Goal: Share content: Share content

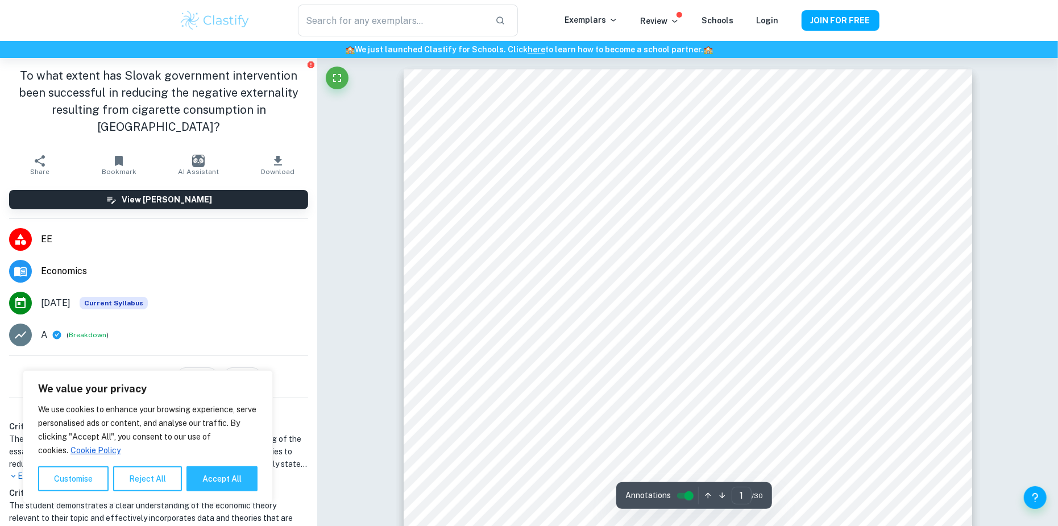
click at [274, 156] on icon "button" at bounding box center [278, 161] width 8 height 10
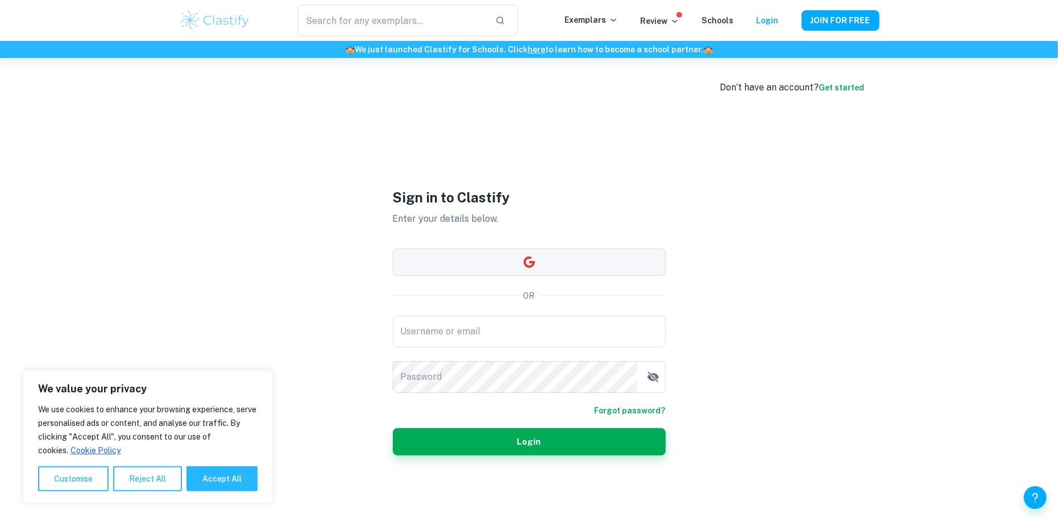
click at [496, 254] on button "button" at bounding box center [529, 261] width 273 height 27
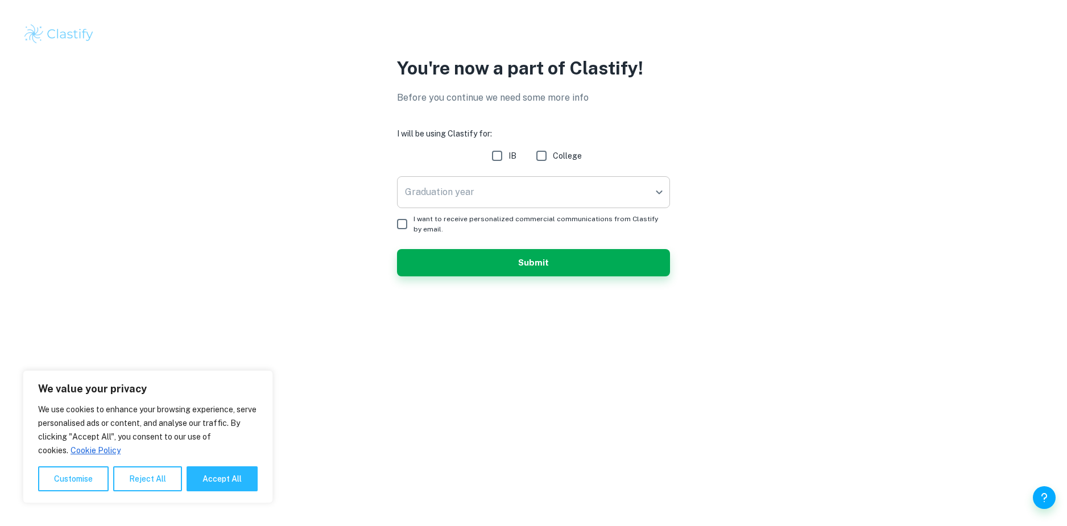
click at [492, 197] on body "We value your privacy We use cookies to enhance your browsing experience, serve…" at bounding box center [533, 263] width 1067 height 526
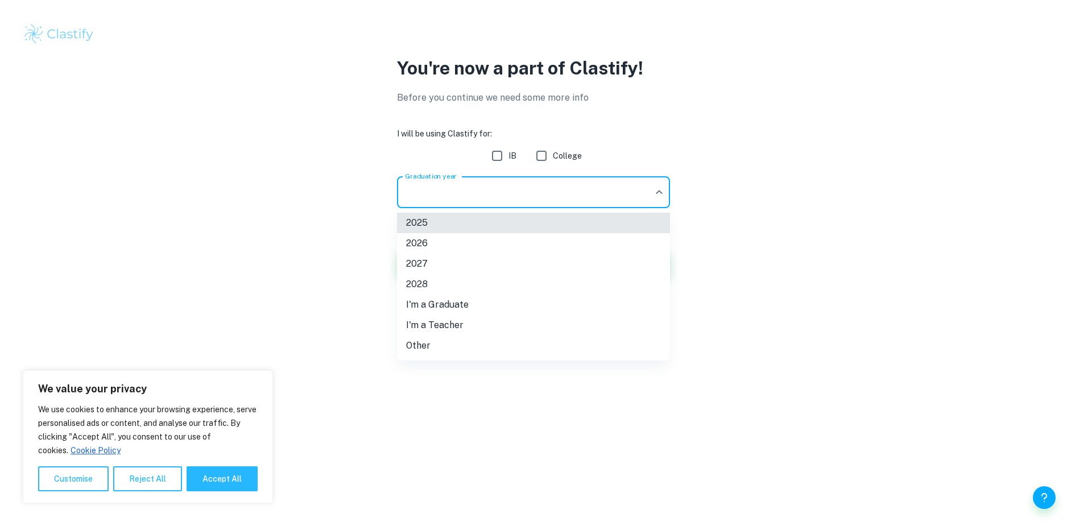
click at [486, 246] on li "2026" at bounding box center [533, 243] width 273 height 20
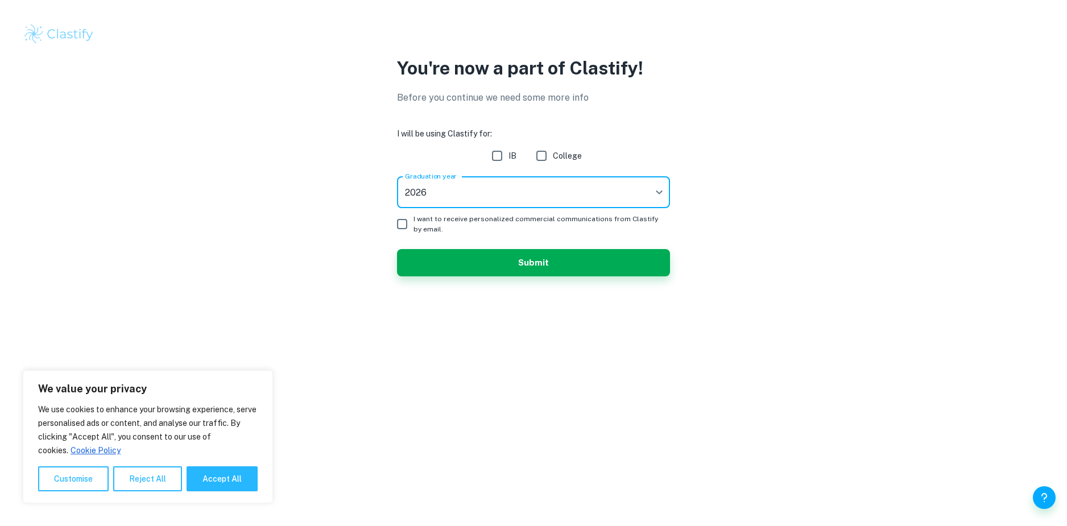
click at [495, 156] on input "IB" at bounding box center [497, 155] width 23 height 23
checkbox input "true"
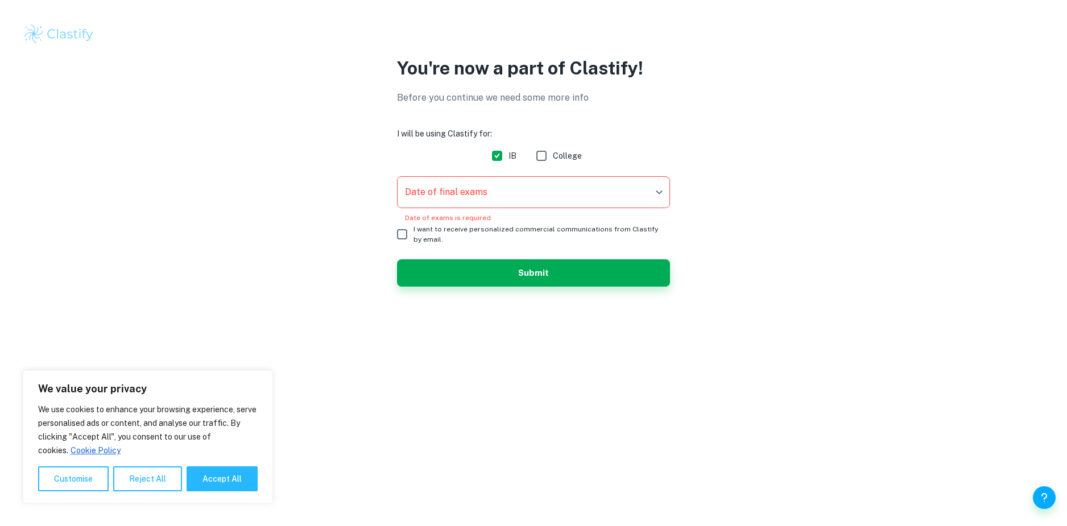
click at [403, 230] on input "I want to receive personalized commercial communications from Clastify by email." at bounding box center [402, 234] width 23 height 23
checkbox input "true"
click at [470, 188] on body "We value your privacy We use cookies to enhance your browsing experience, serve…" at bounding box center [533, 263] width 1067 height 526
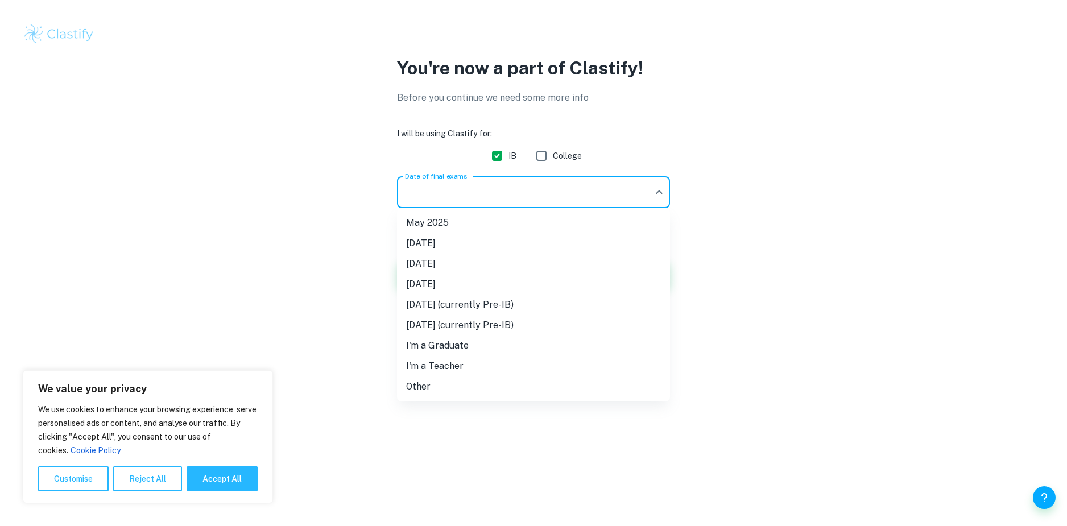
click at [456, 267] on li "[DATE]" at bounding box center [533, 264] width 273 height 20
type input "M26"
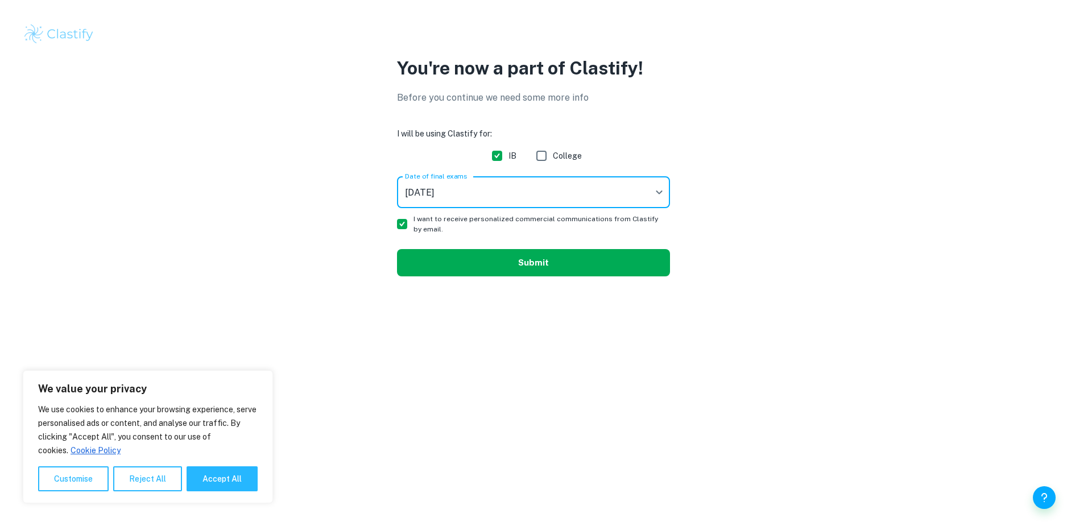
click at [438, 255] on button "Submit" at bounding box center [533, 262] width 273 height 27
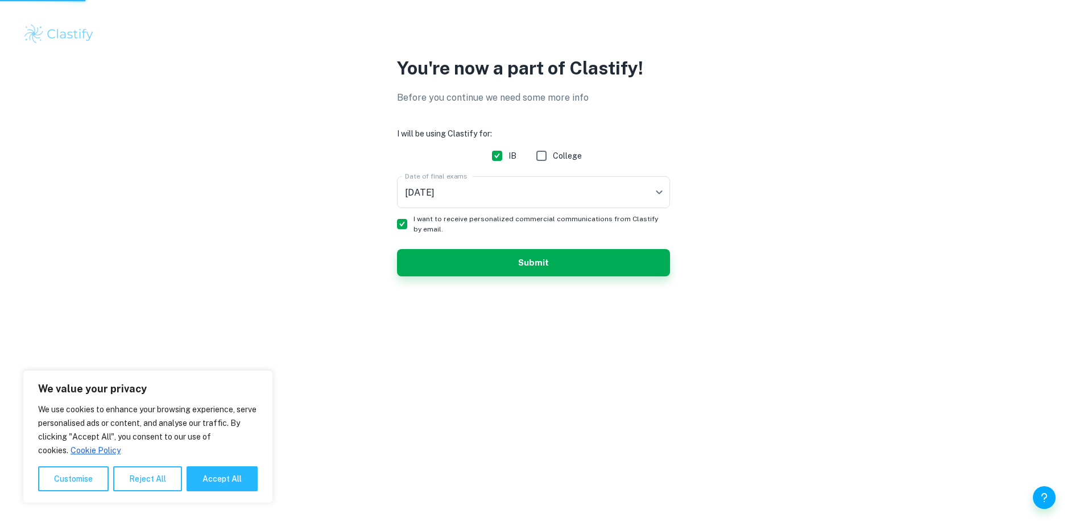
click at [411, 221] on input "I want to receive personalized commercial communications from Clastify by email." at bounding box center [402, 224] width 23 height 23
checkbox input "false"
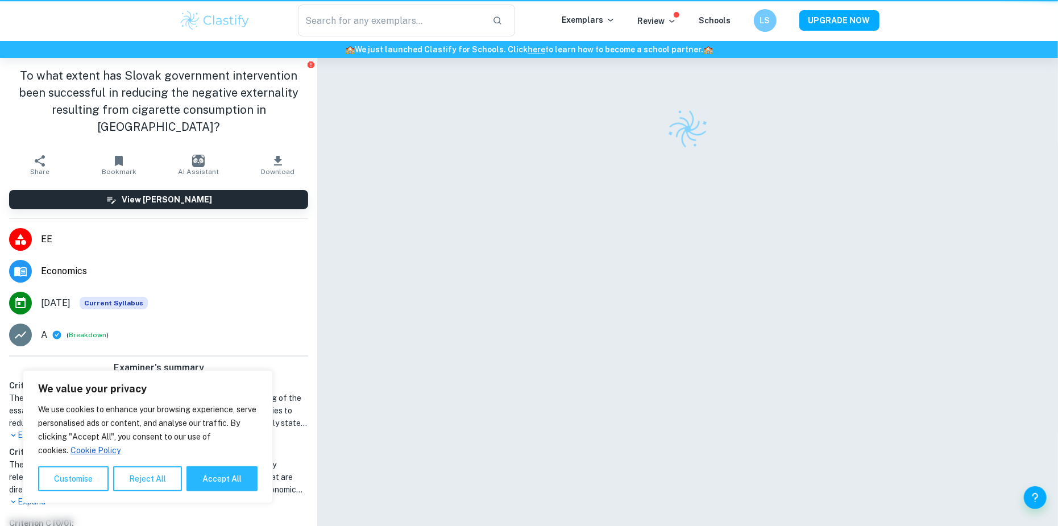
click at [481, 260] on div at bounding box center [688, 305] width 569 height 495
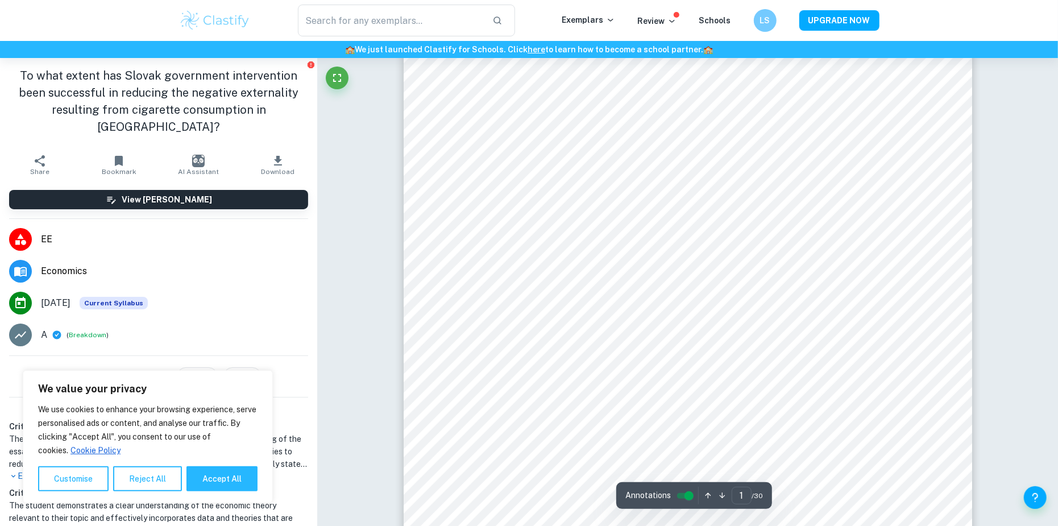
scroll to position [57, 0]
click at [243, 149] on button "Download" at bounding box center [278, 165] width 80 height 32
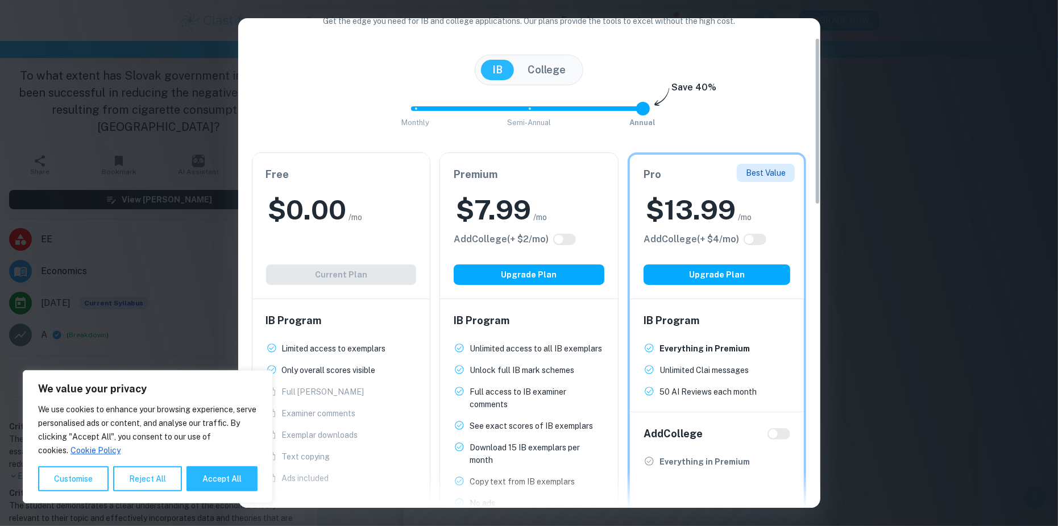
click at [386, 269] on div "Free $ 0.00 /mo Add College (+ $ 2 /mo) Current Plan" at bounding box center [341, 226] width 178 height 146
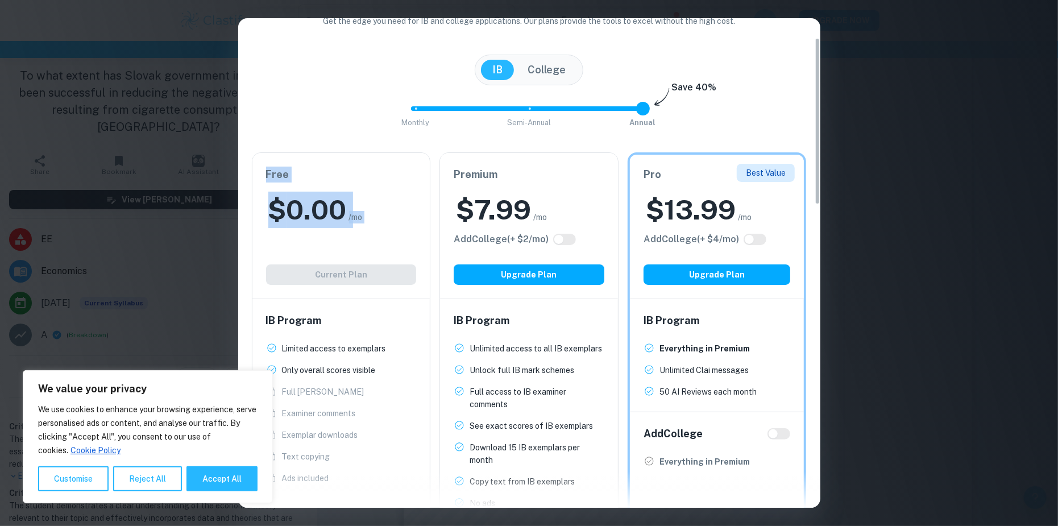
click at [386, 269] on div "Free $ 0.00 /mo Add College (+ $ 2 /mo) Current Plan" at bounding box center [341, 226] width 178 height 146
type input "0"
drag, startPoint x: 649, startPoint y: 110, endPoint x: 406, endPoint y: 119, distance: 242.9
click at [416, 118] on span "Monthly Semi-Annual Annual" at bounding box center [529, 108] width 227 height 19
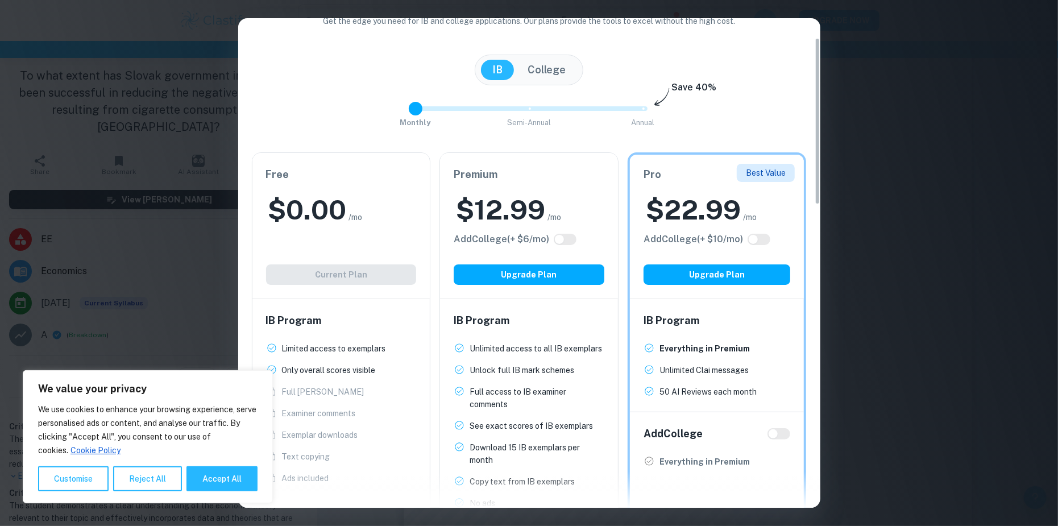
click at [361, 306] on div "IB Program Limited access to exemplars New! Only overall scores visible New! Fu…" at bounding box center [341, 398] width 178 height 199
click at [961, 148] on div "Easily Ace Your IB Coursework & Crush College Essays. Get Clastify Premium Get …" at bounding box center [529, 263] width 1058 height 526
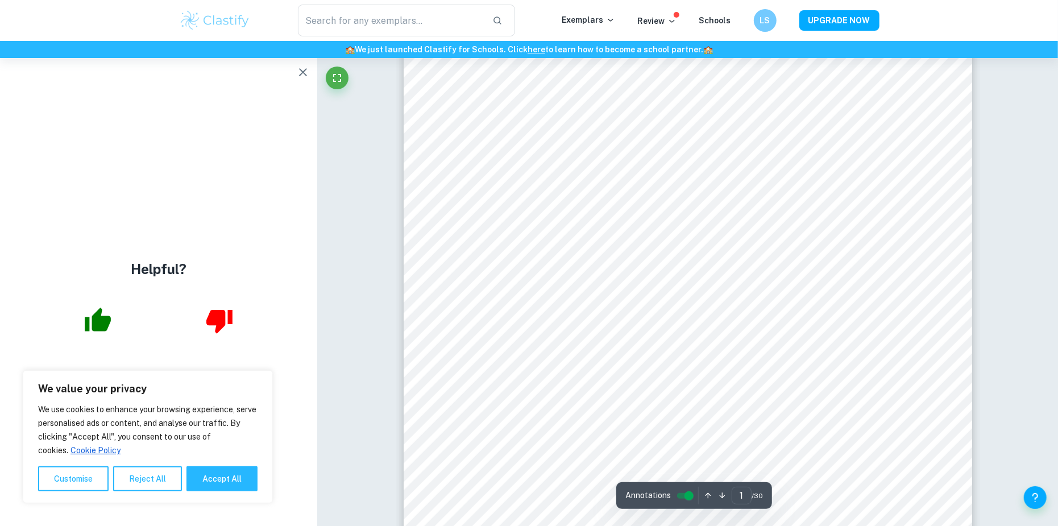
scroll to position [0, 0]
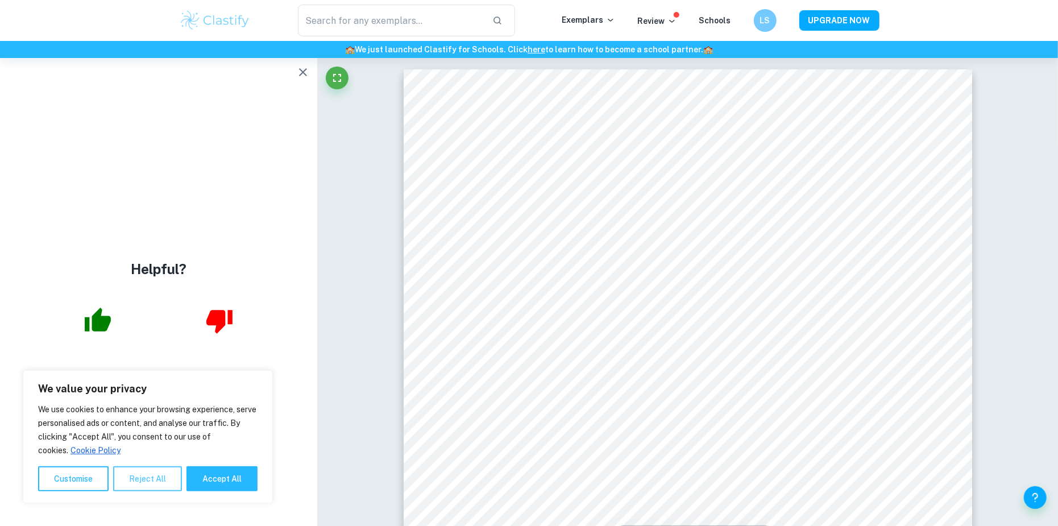
click at [140, 488] on button "Reject All" at bounding box center [147, 478] width 69 height 25
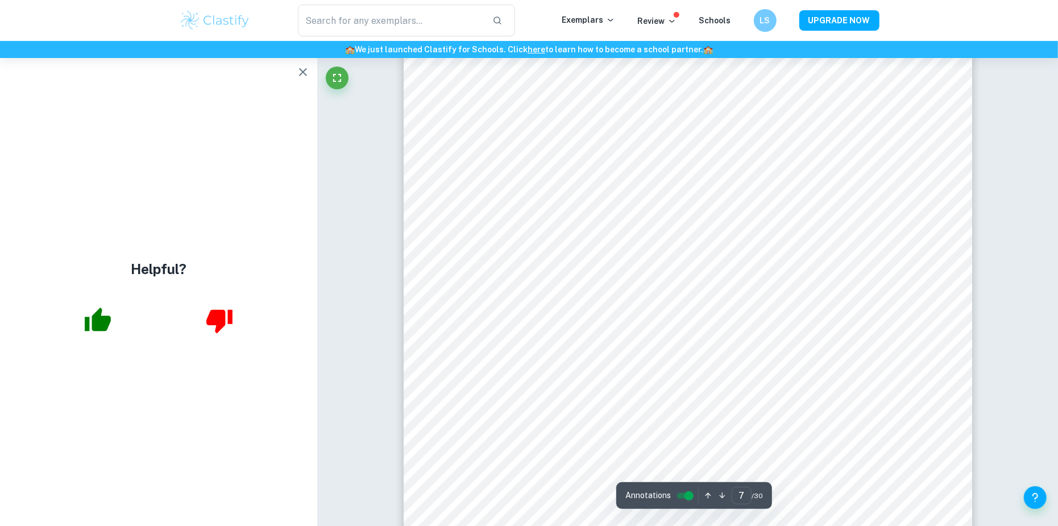
scroll to position [4946, 0]
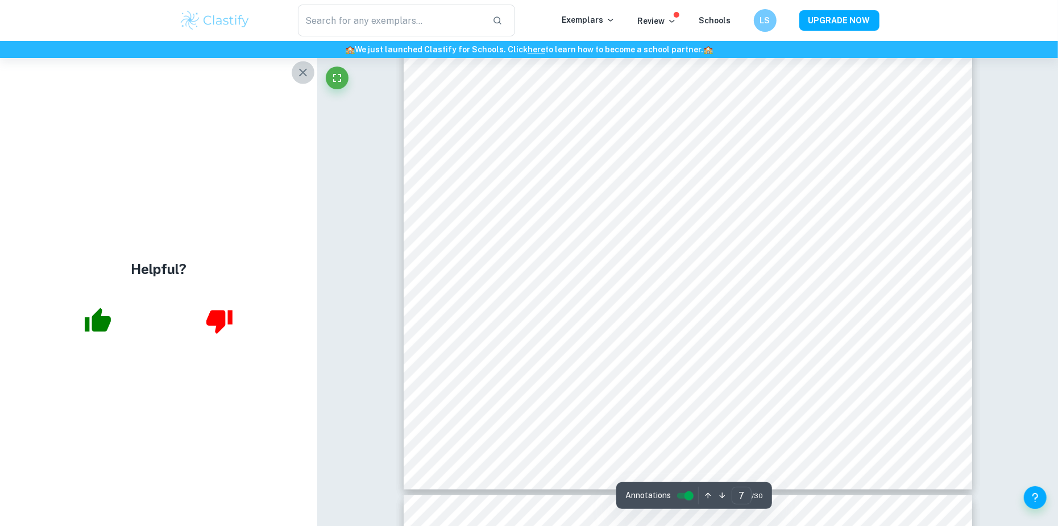
click at [305, 67] on icon "button" at bounding box center [303, 72] width 14 height 14
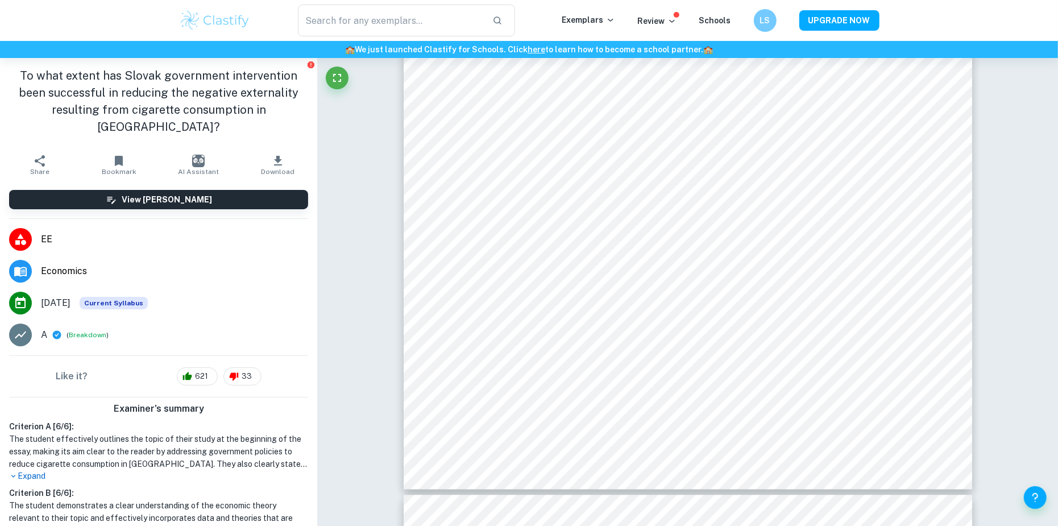
click at [271, 154] on icon "button" at bounding box center [278, 161] width 14 height 14
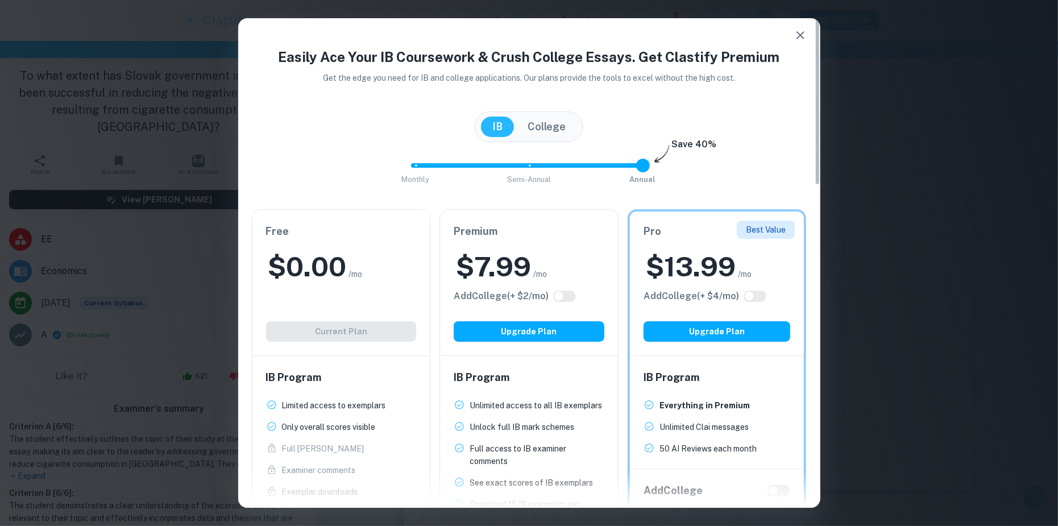
drag, startPoint x: 1030, startPoint y: 93, endPoint x: 555, endPoint y: 105, distance: 475.5
click at [1030, 93] on div "Easily Ace Your IB Coursework & Crush College Essays. Get Clastify Premium Get …" at bounding box center [529, 263] width 1058 height 526
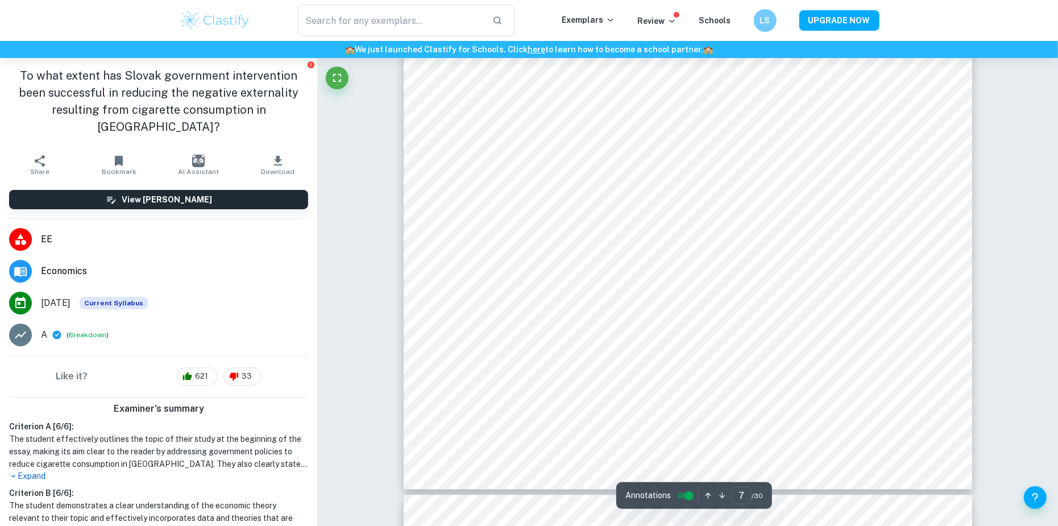
click at [33, 154] on icon "button" at bounding box center [40, 161] width 14 height 14
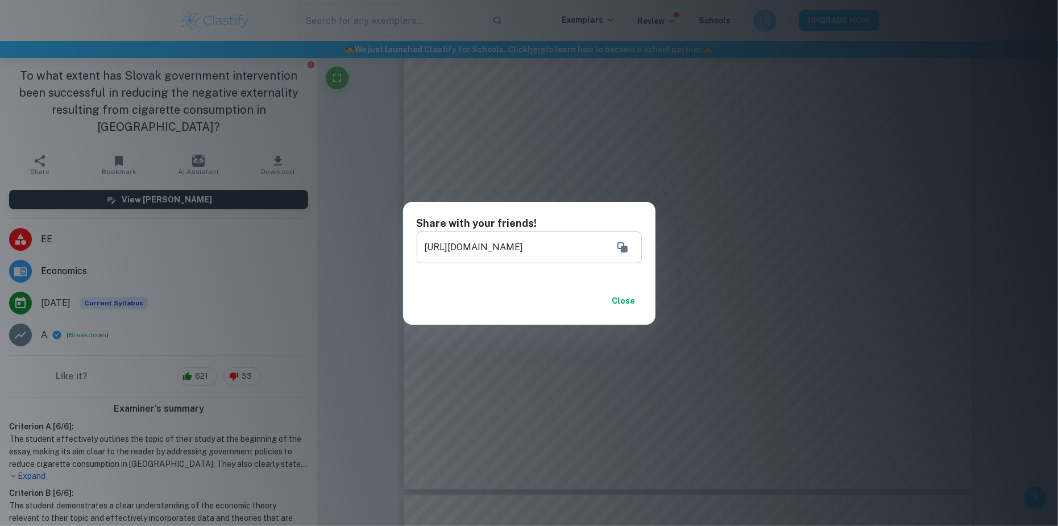
click at [628, 255] on button "Copy" at bounding box center [622, 247] width 23 height 23
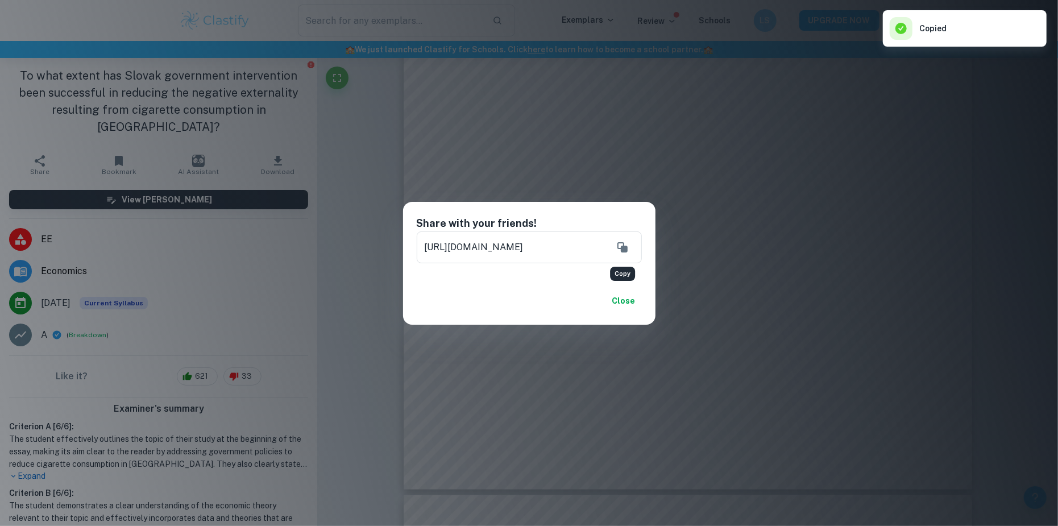
click at [712, 150] on div "Share with your friends! [URL][DOMAIN_NAME] ​ Close" at bounding box center [529, 263] width 1058 height 526
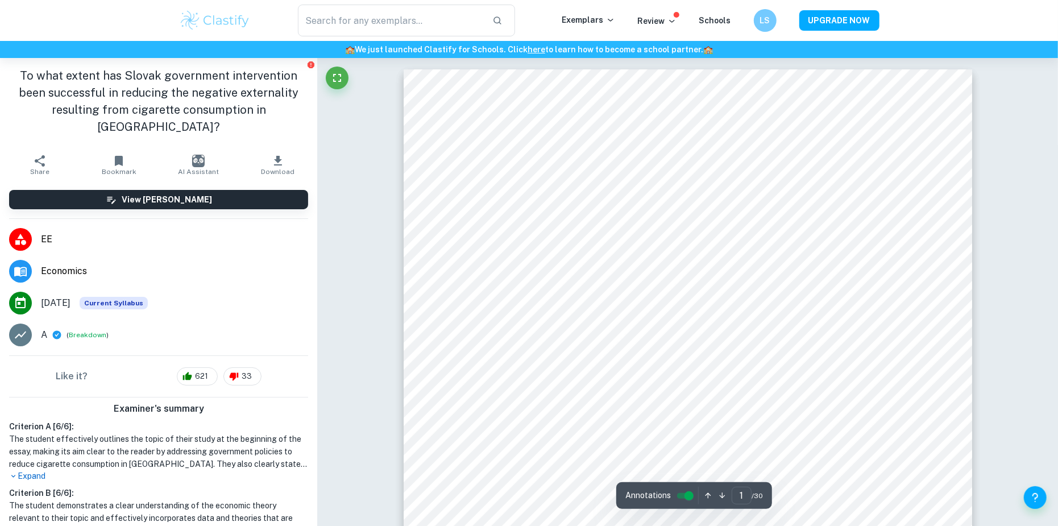
scroll to position [1137, 0]
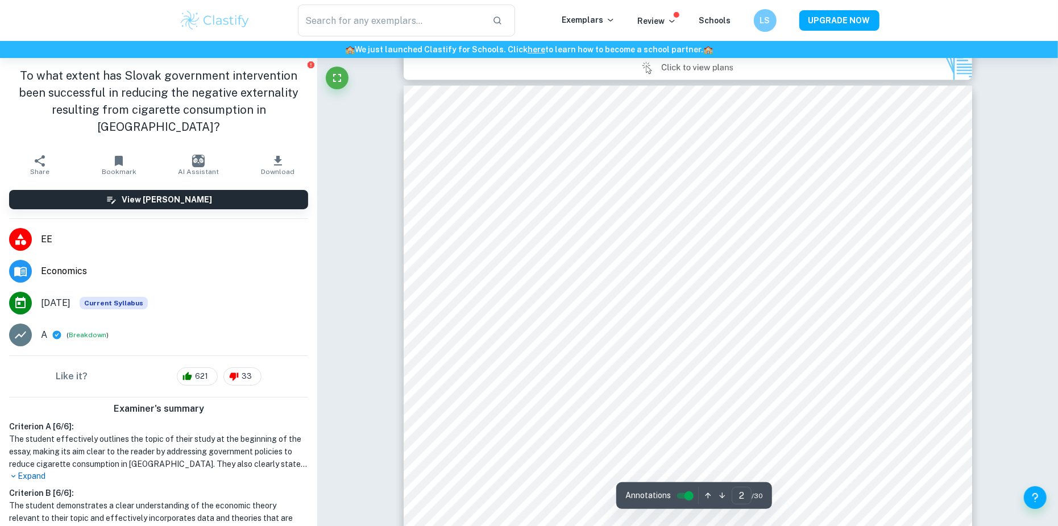
type input "3"
